Goal: Find specific page/section: Find specific page/section

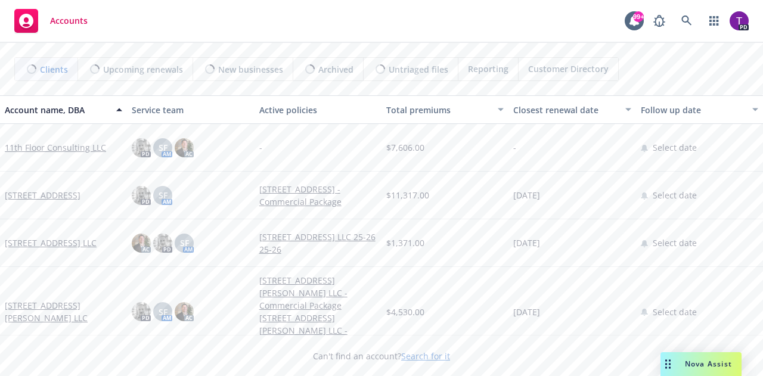
click at [422, 351] on link "Search for it" at bounding box center [425, 356] width 49 height 11
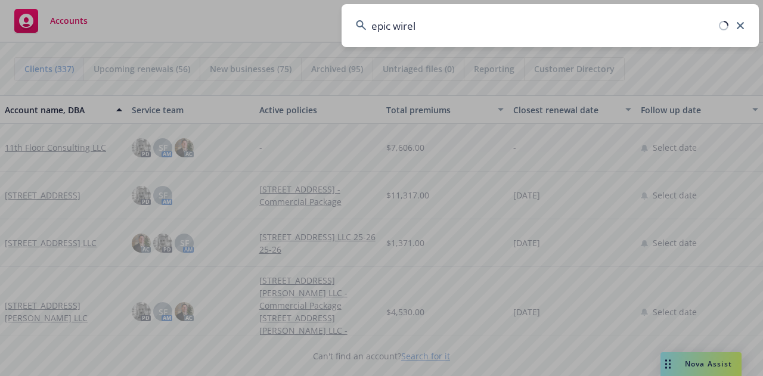
type input "epic wirele"
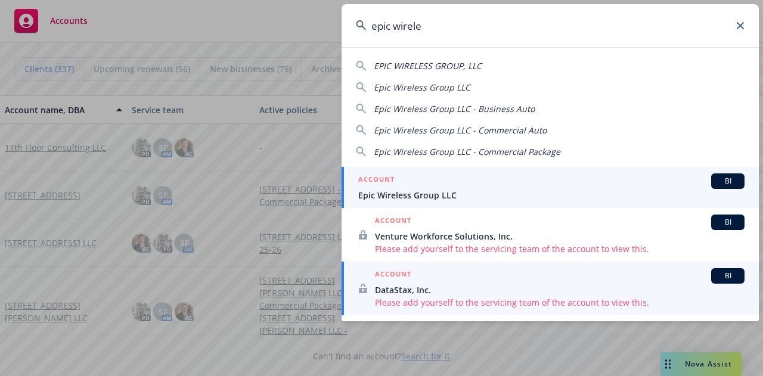
click at [420, 189] on span "Epic Wireless Group LLC" at bounding box center [551, 195] width 386 height 13
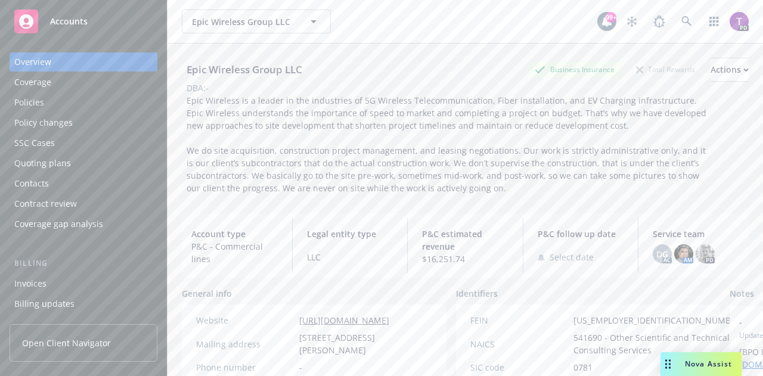
click at [24, 96] on div "Policies" at bounding box center [29, 102] width 30 height 19
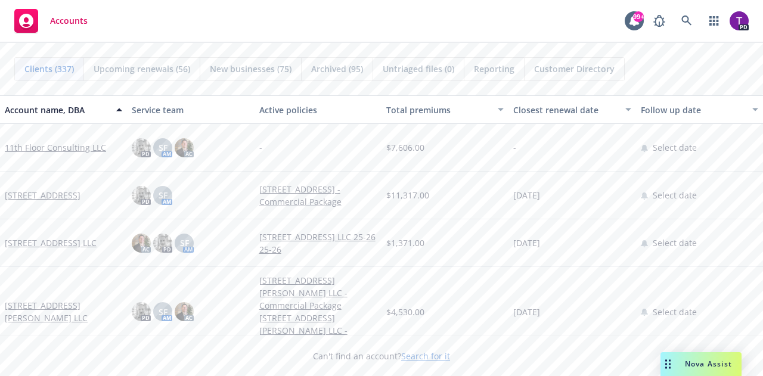
click at [422, 352] on link "Search for it" at bounding box center [425, 356] width 49 height 11
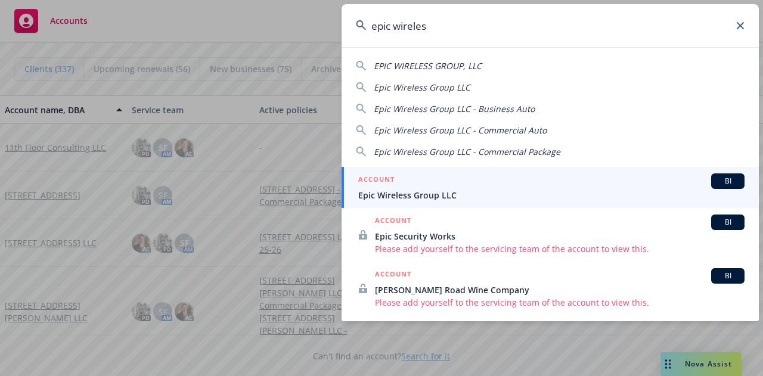
type input "epic wireless"
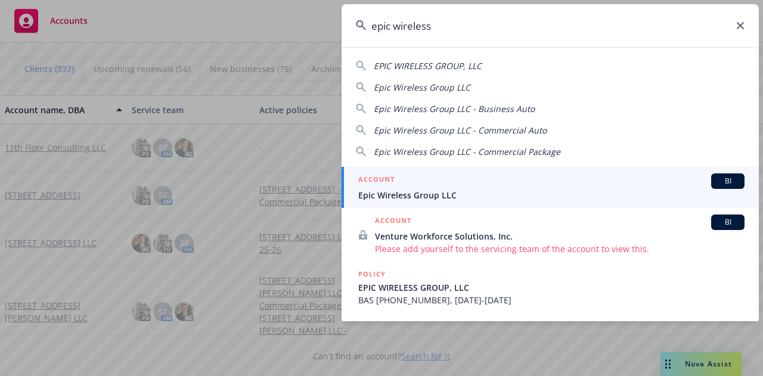
click at [404, 194] on span "Epic Wireless Group LLC" at bounding box center [551, 195] width 386 height 13
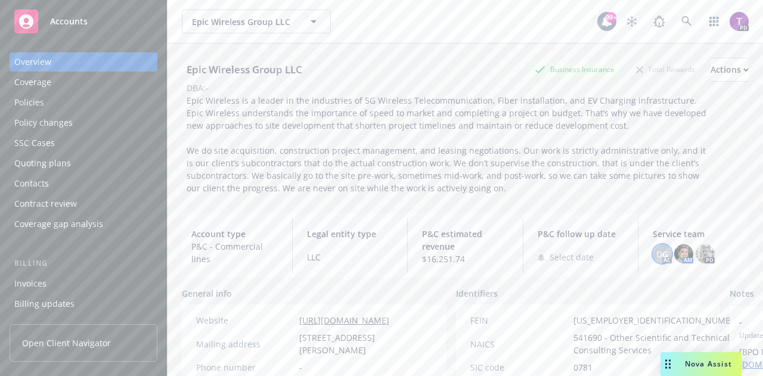
click at [656, 250] on span "DG" at bounding box center [662, 254] width 12 height 13
